Goal: Task Accomplishment & Management: Use online tool/utility

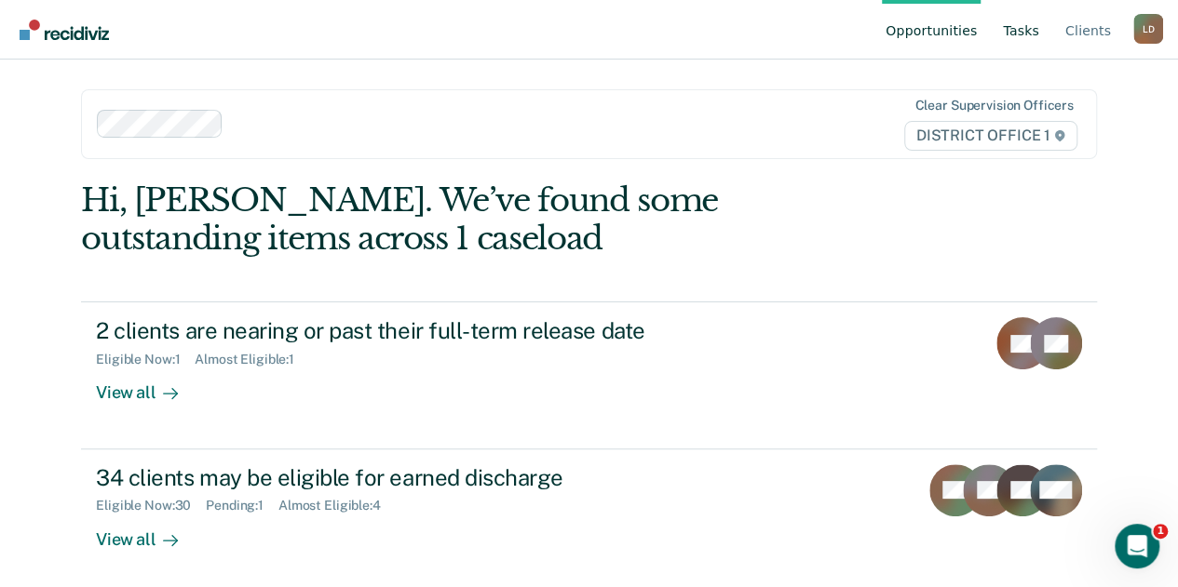
click at [1027, 37] on link "Tasks" at bounding box center [1021, 30] width 44 height 60
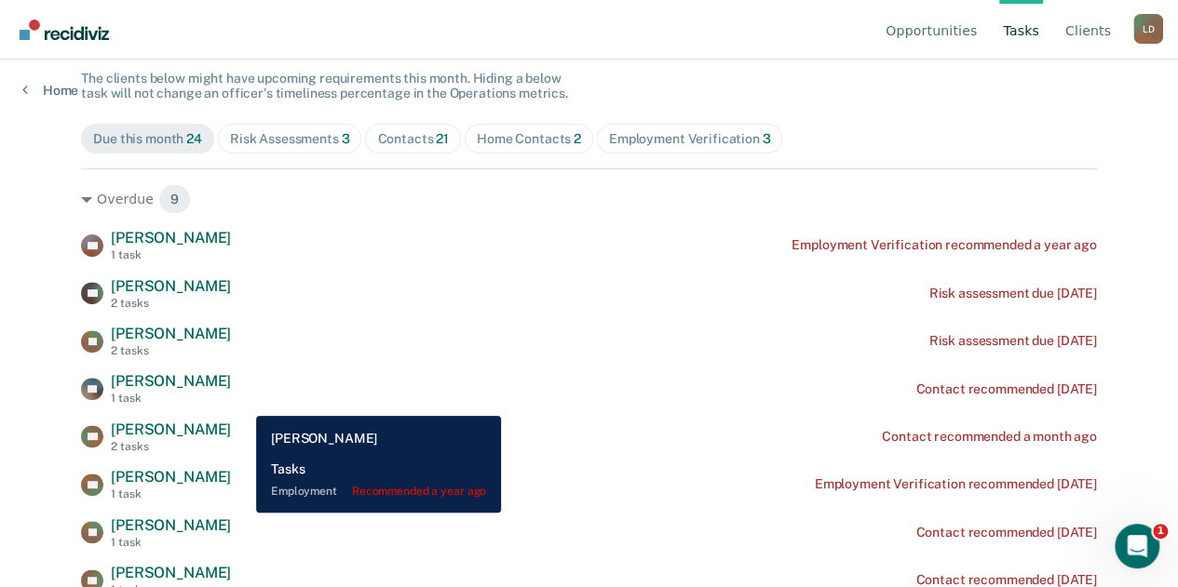
scroll to position [279, 0]
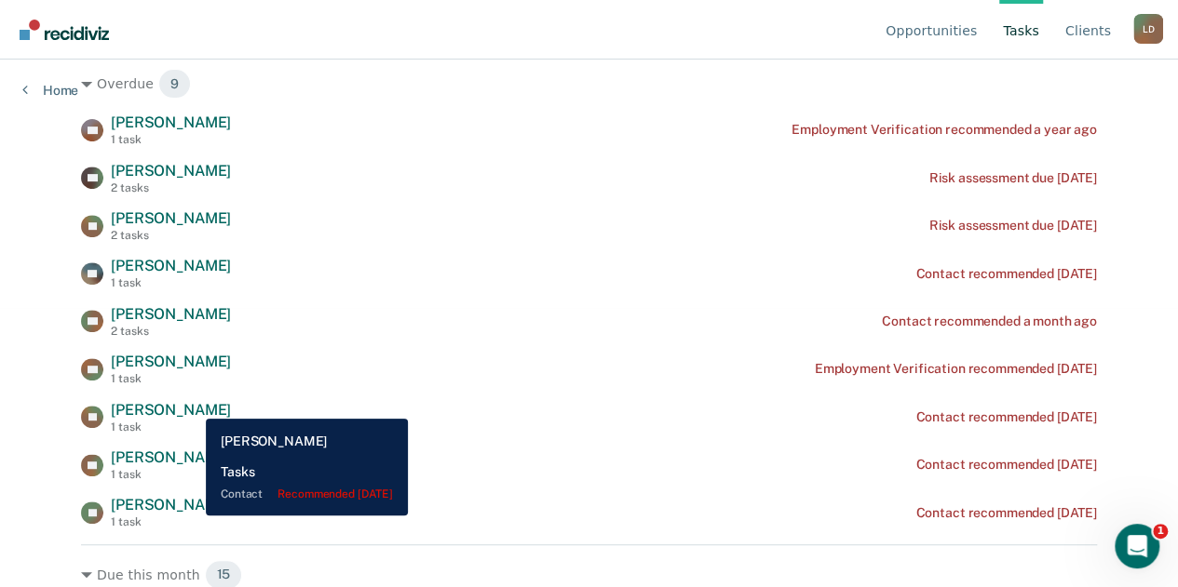
click at [192, 405] on span "[PERSON_NAME]" at bounding box center [171, 410] width 120 height 18
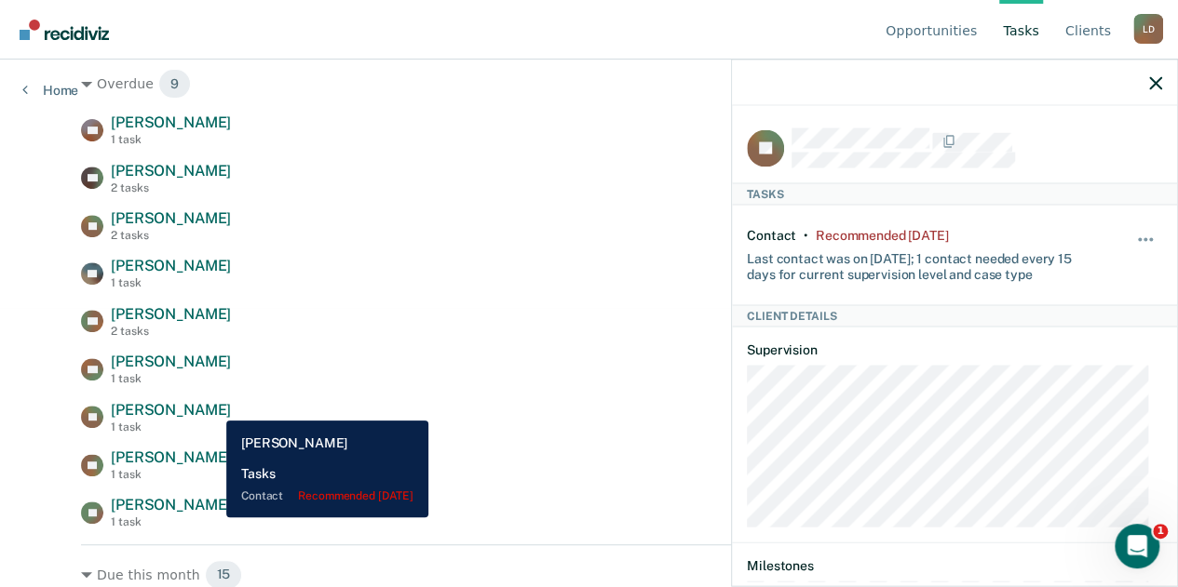
click at [212, 407] on span "[PERSON_NAME]" at bounding box center [171, 410] width 120 height 18
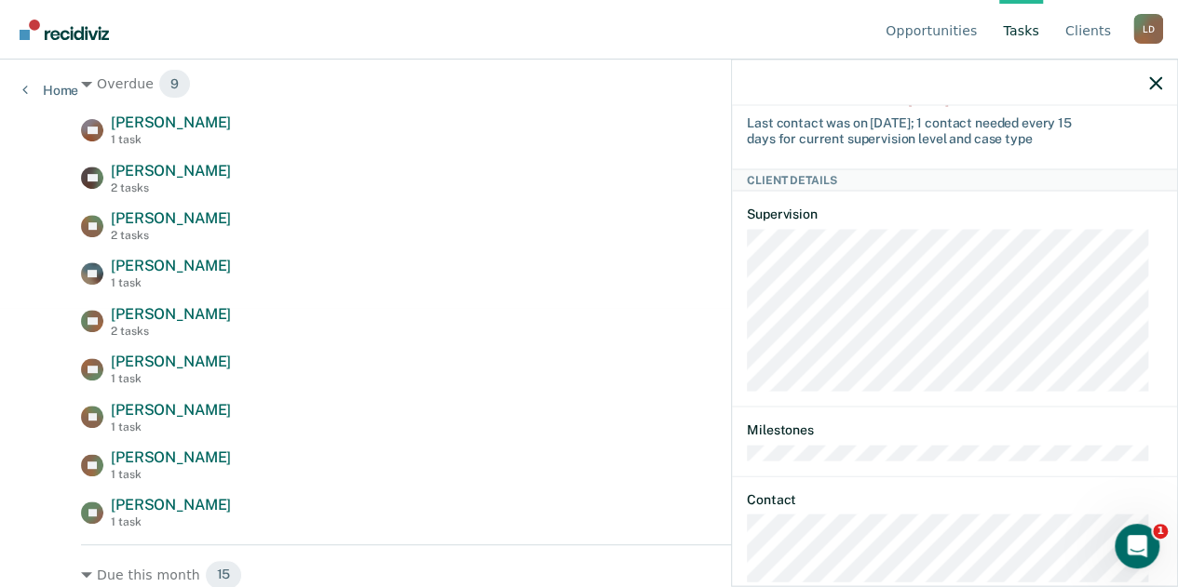
scroll to position [0, 0]
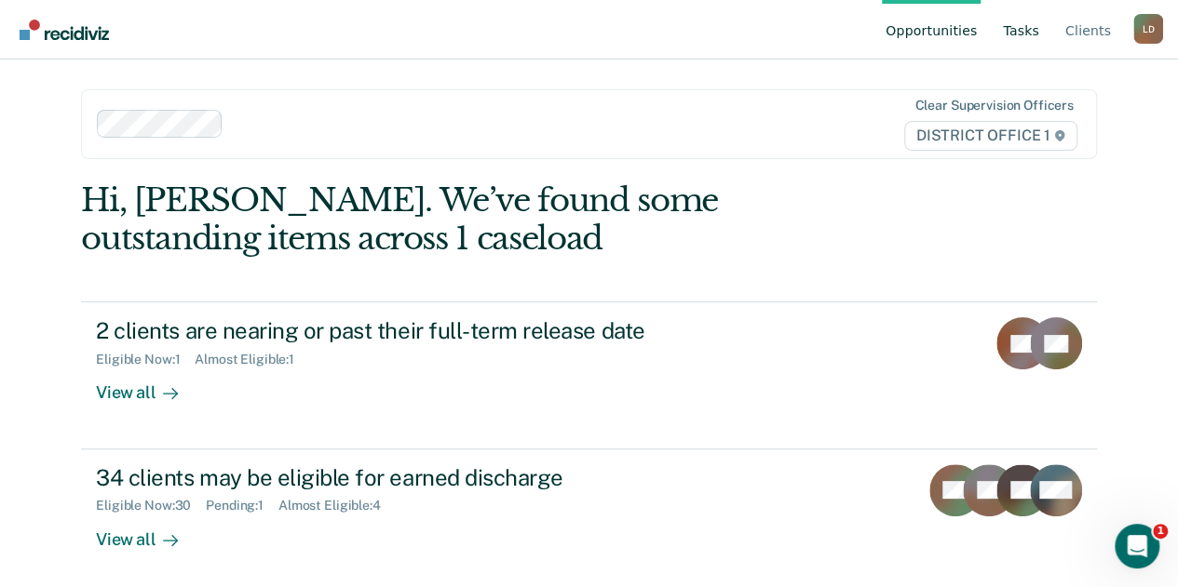
click at [1032, 29] on link "Tasks" at bounding box center [1021, 30] width 44 height 60
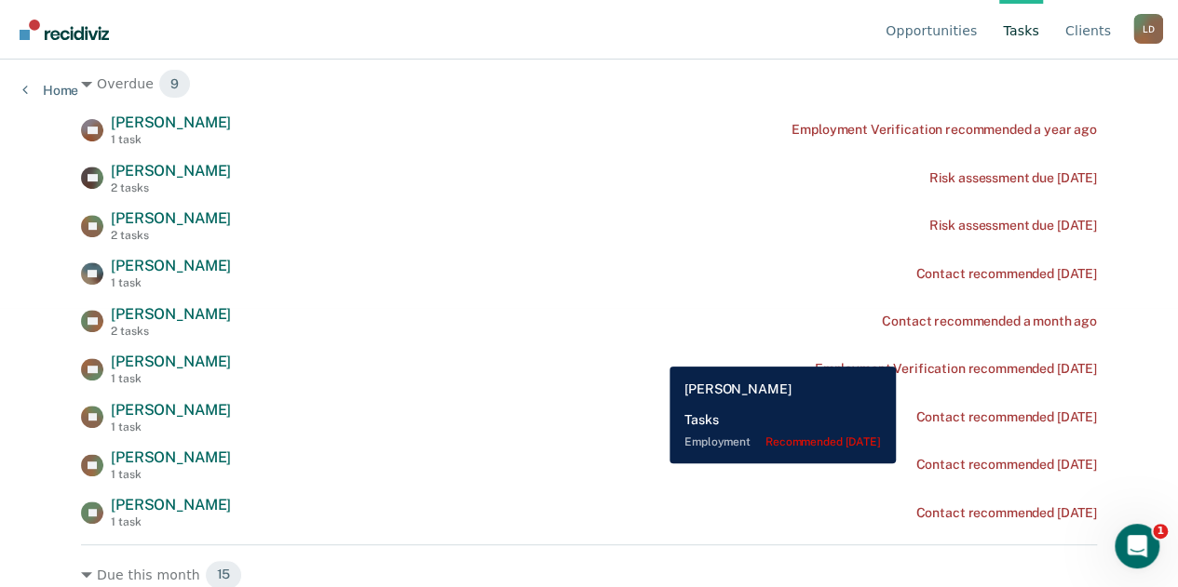
scroll to position [372, 0]
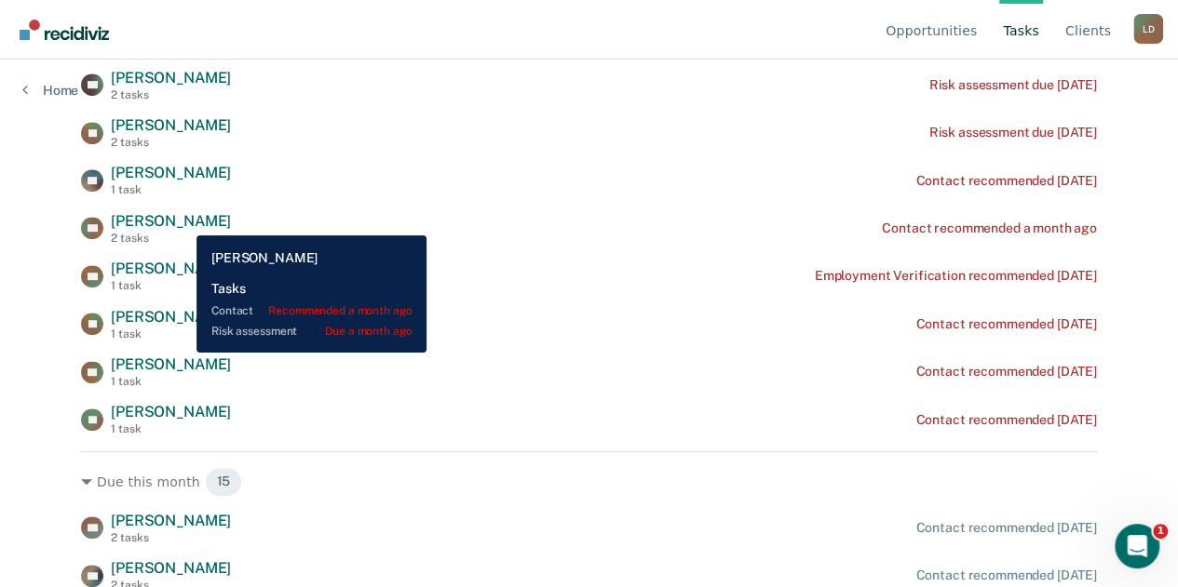
click at [182, 222] on span "[PERSON_NAME]" at bounding box center [171, 221] width 120 height 18
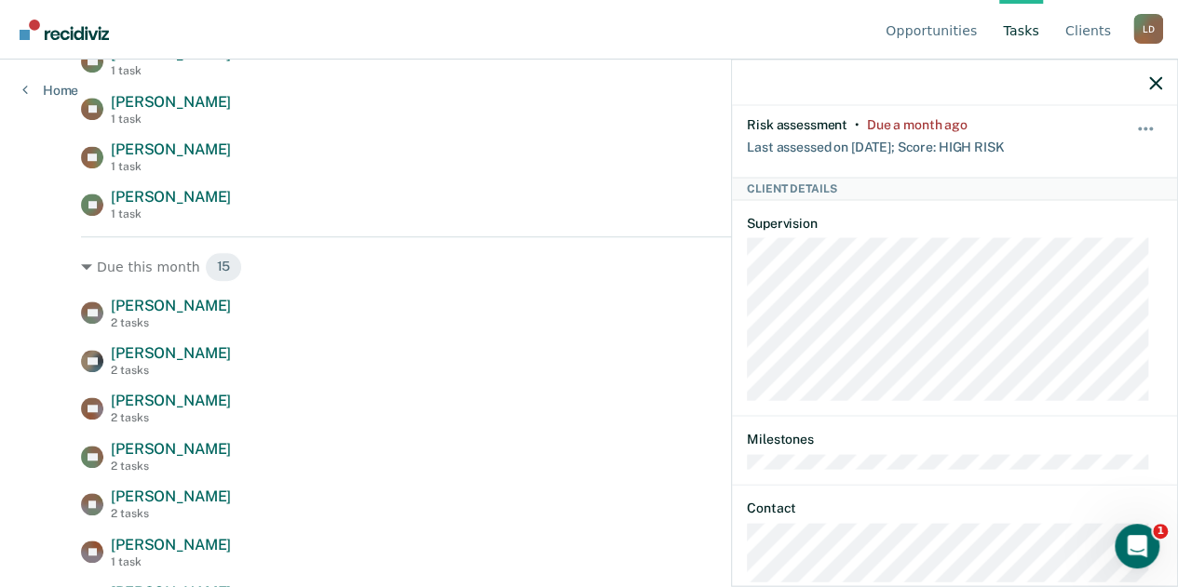
scroll to position [466, 0]
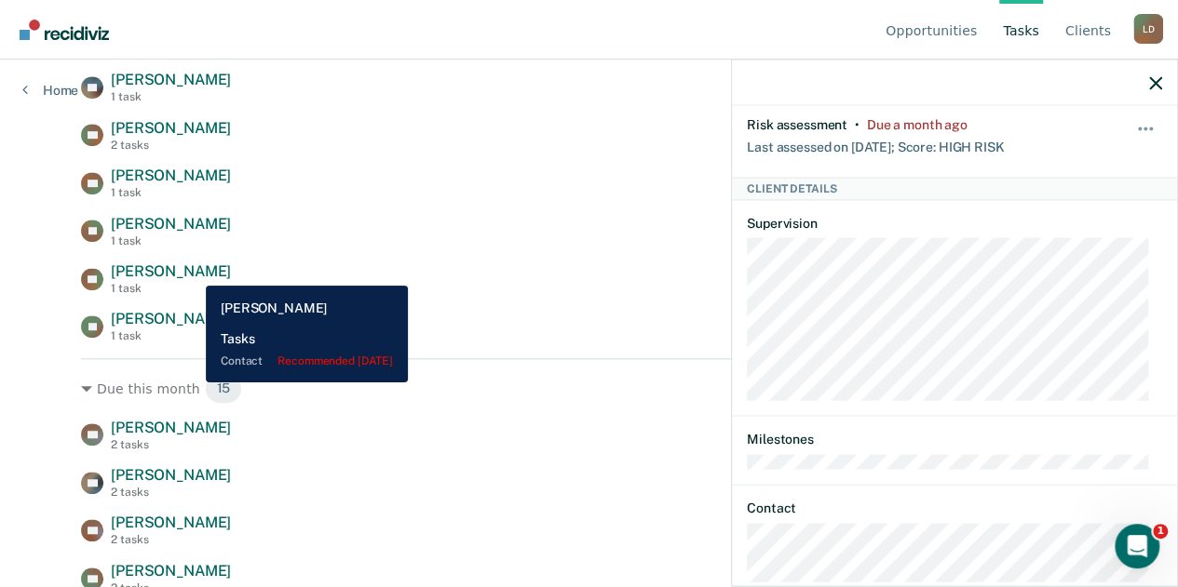
click at [192, 272] on span "[PERSON_NAME]" at bounding box center [171, 272] width 120 height 18
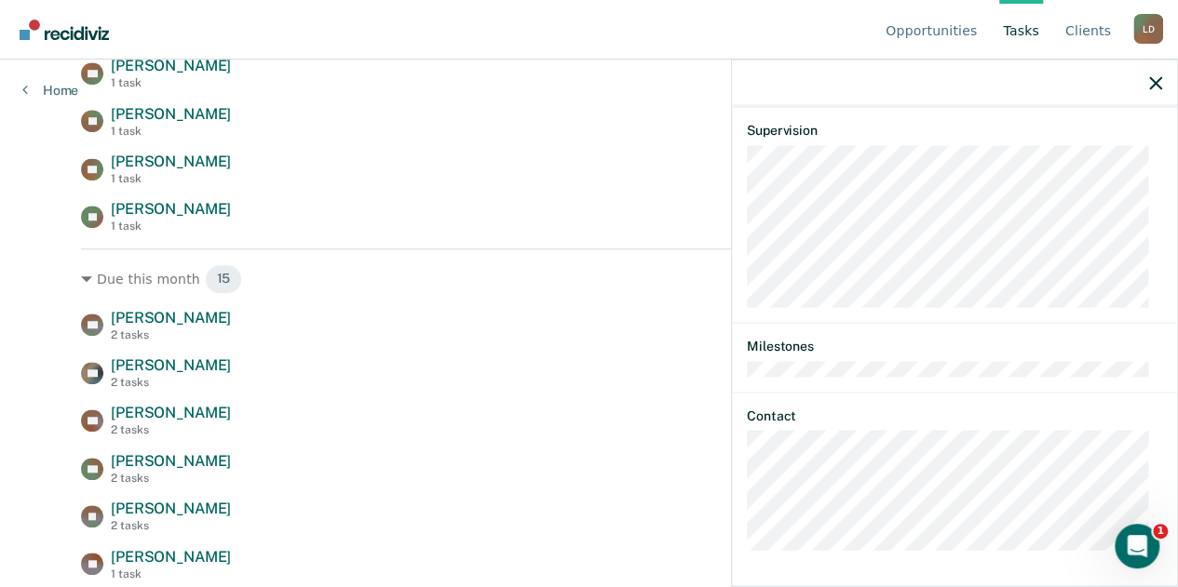
scroll to position [745, 0]
